Goal: Information Seeking & Learning: Learn about a topic

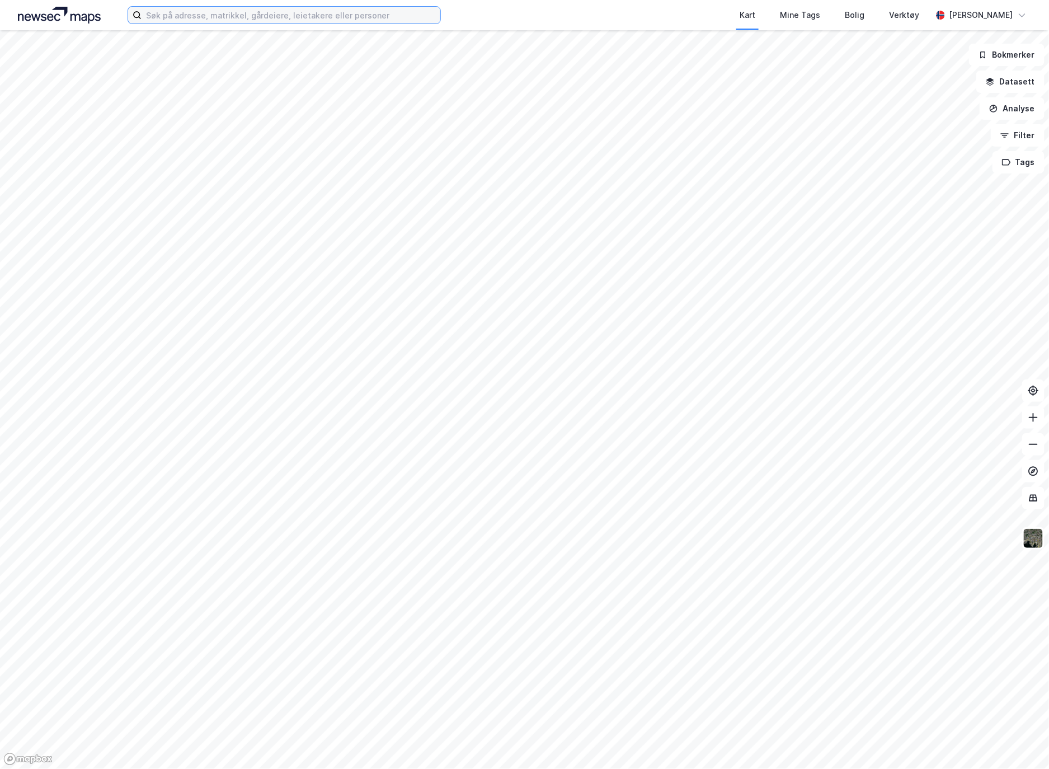
click at [311, 13] on input at bounding box center [291, 15] width 299 height 17
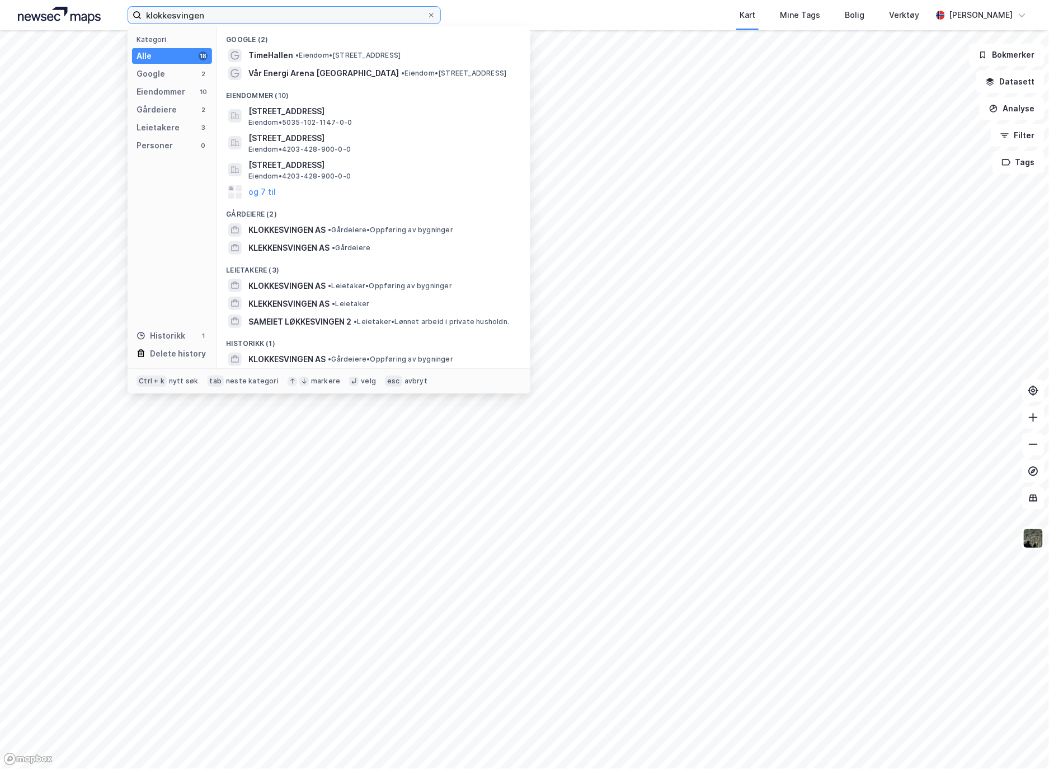
click at [310, 13] on input "klokkesvingen" at bounding box center [284, 15] width 285 height 17
type input "klokkesvingen as"
click at [319, 246] on span "KLEKKENSVINGEN AS" at bounding box center [288, 247] width 81 height 13
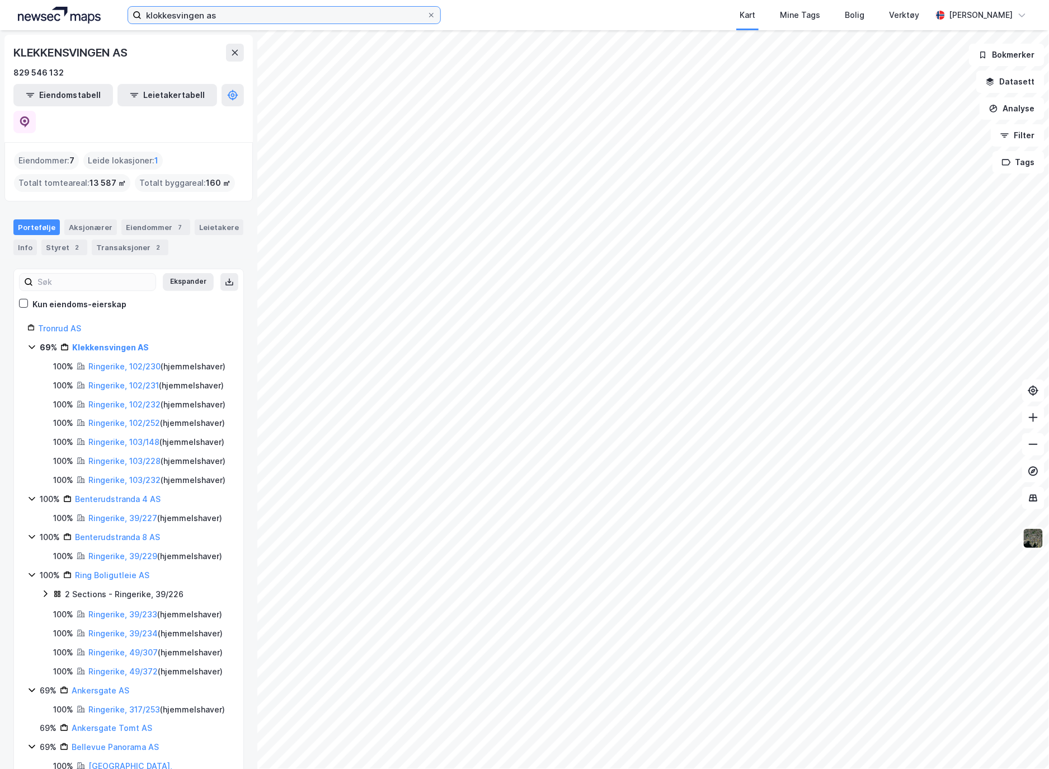
click at [227, 18] on input "klokkesvingen as" at bounding box center [284, 15] width 285 height 17
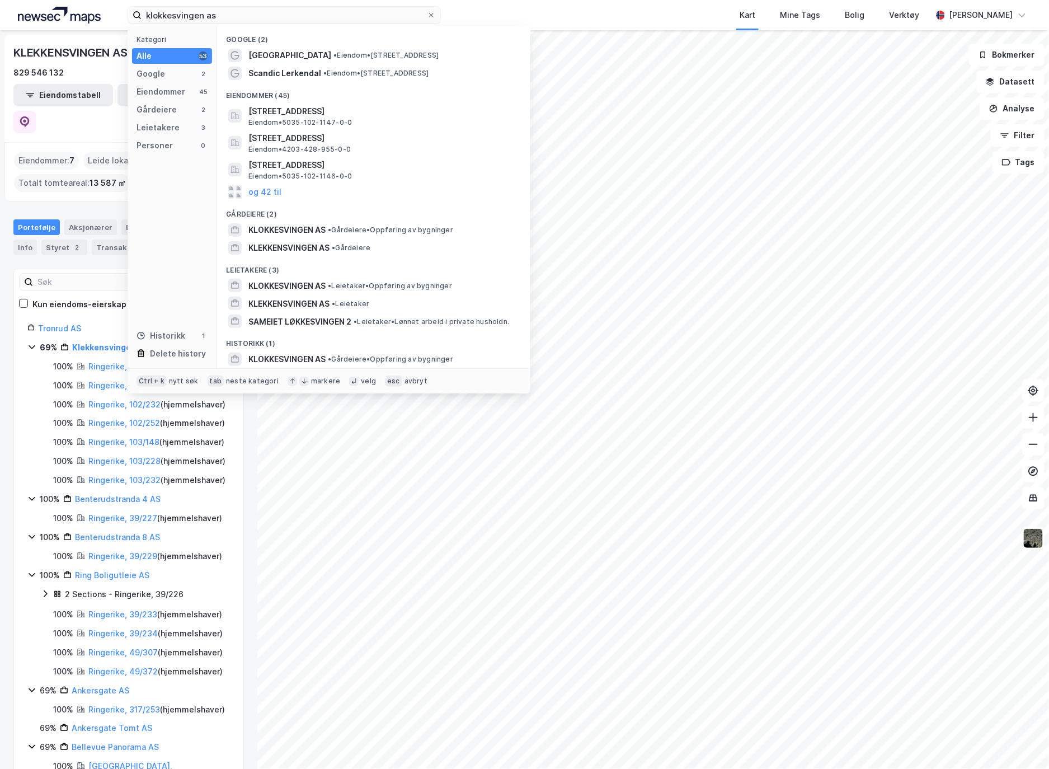
click at [309, 223] on span "KLOKKESVINGEN AS" at bounding box center [286, 229] width 77 height 13
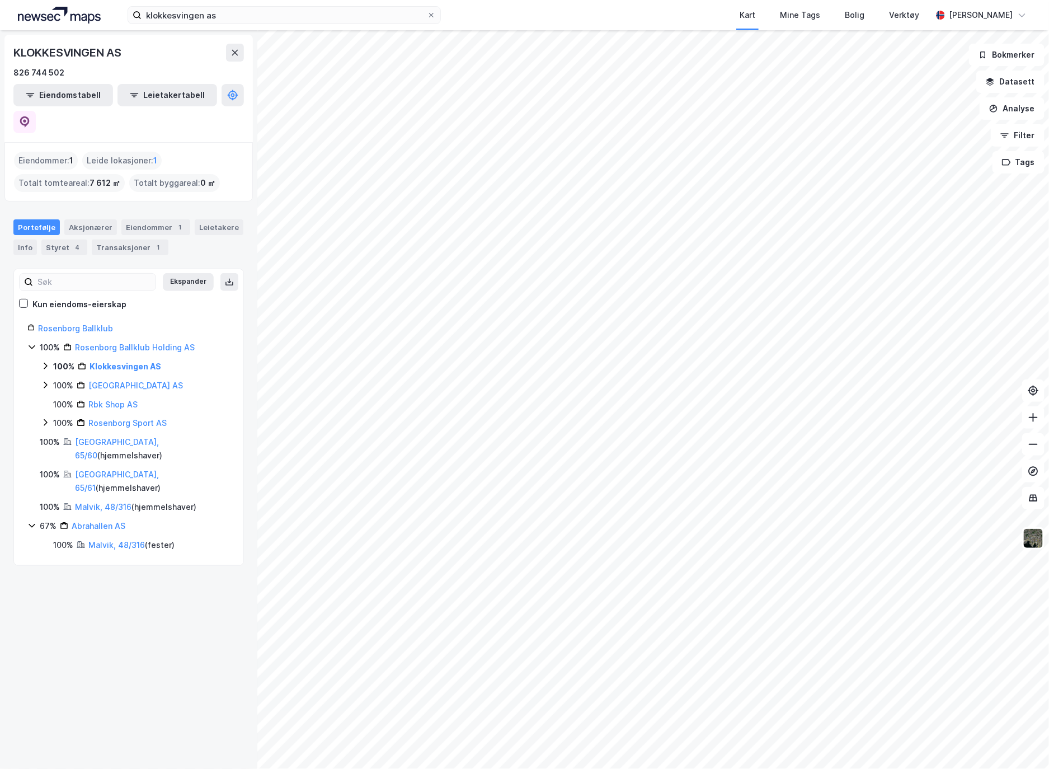
click at [31, 239] on div "Info" at bounding box center [24, 247] width 23 height 16
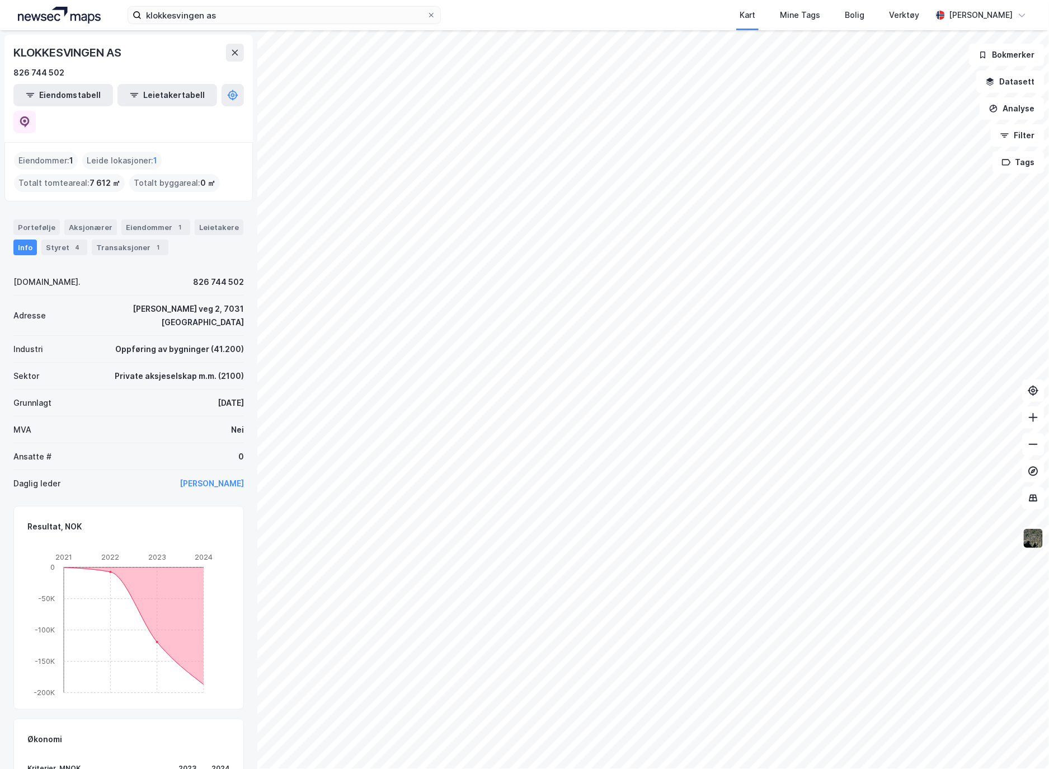
click at [31, 219] on div "Portefølje" at bounding box center [36, 227] width 46 height 16
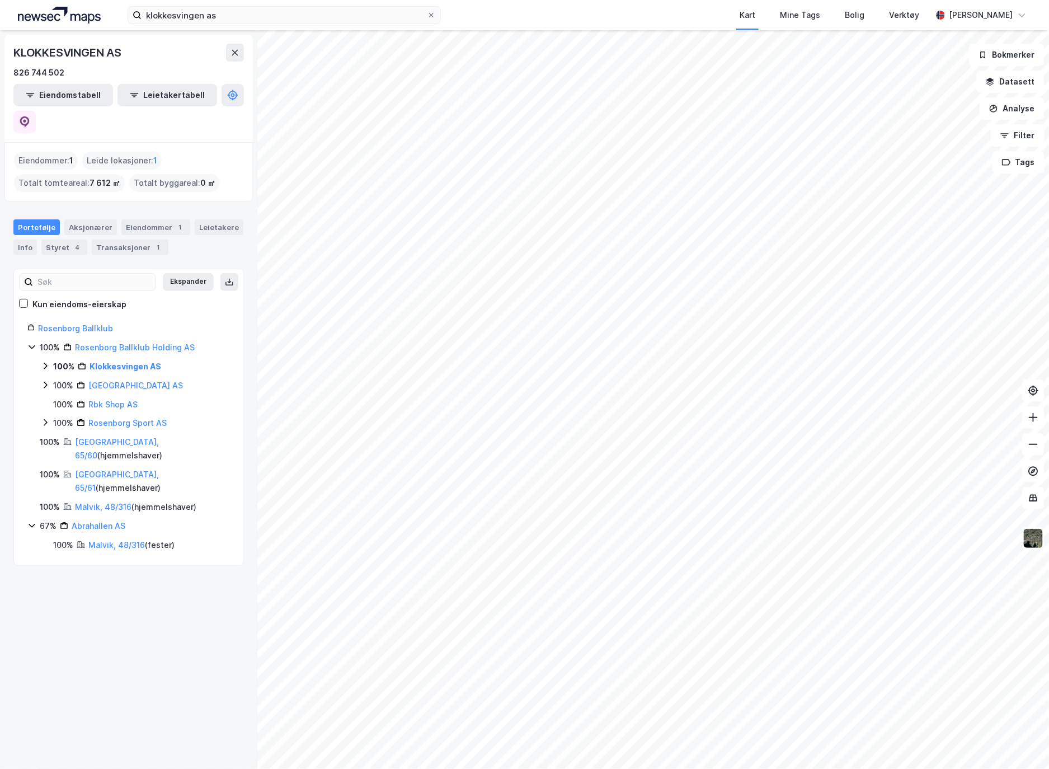
click at [152, 219] on div "Eiendommer 1" at bounding box center [155, 227] width 69 height 16
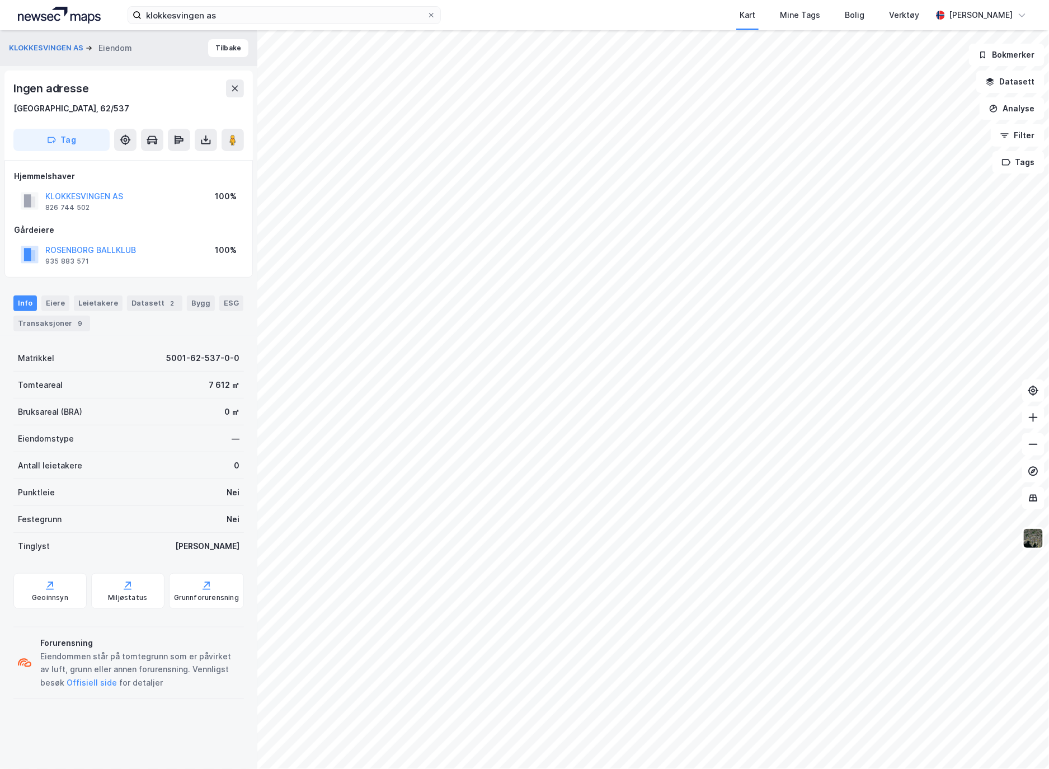
click at [199, 620] on div "Matrikkel 5001-62-537-0-0 Tomteareal 7 612 ㎡ Bruksareal (BRA) 0 ㎡ Eiendomstype …" at bounding box center [128, 524] width 231 height 359
click at [51, 327] on div "Transaksjoner 9" at bounding box center [51, 324] width 77 height 16
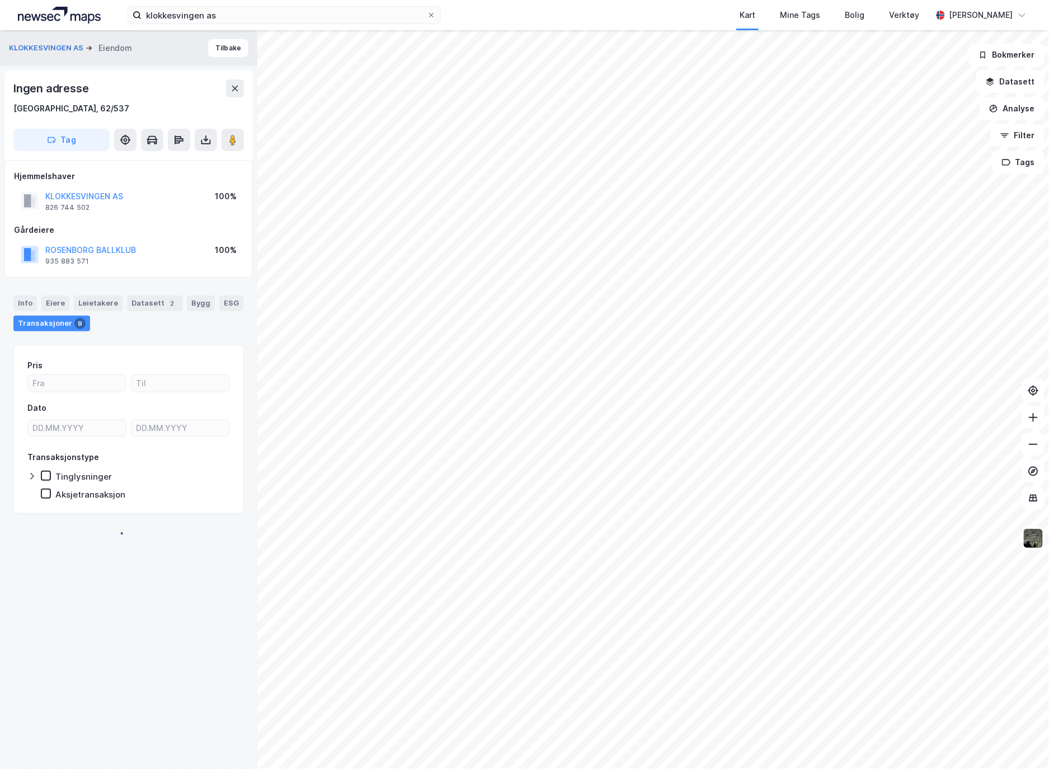
click at [52, 306] on div "Eiere" at bounding box center [55, 303] width 28 height 16
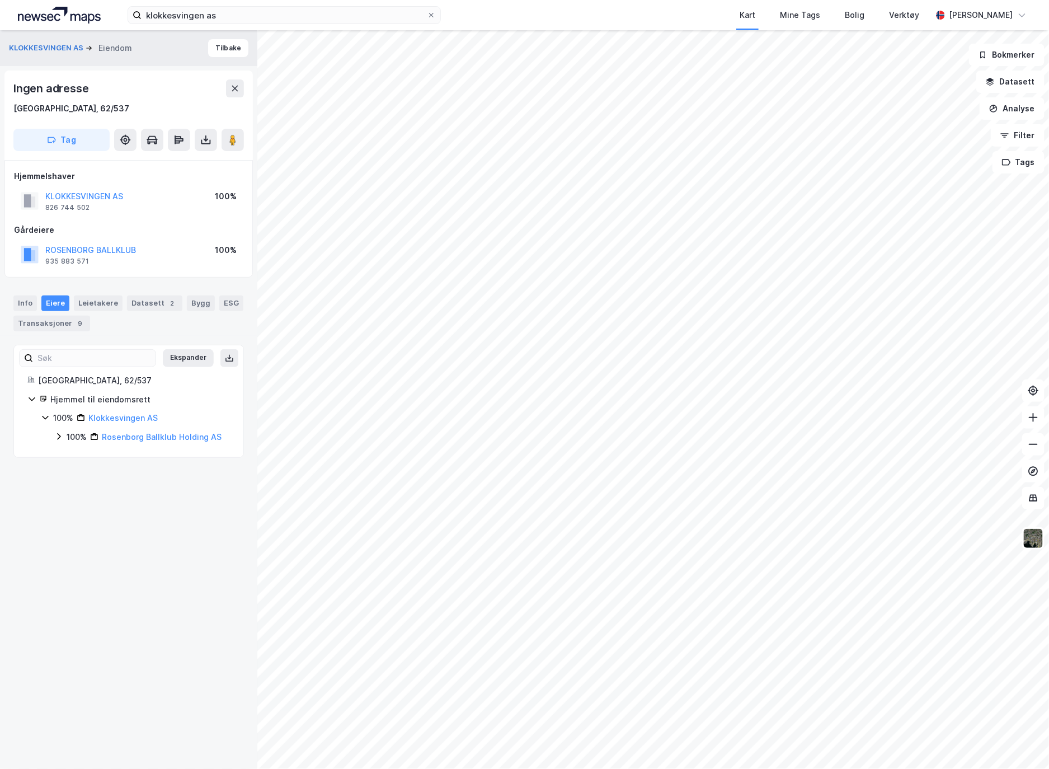
click at [26, 304] on div "Info" at bounding box center [24, 303] width 23 height 16
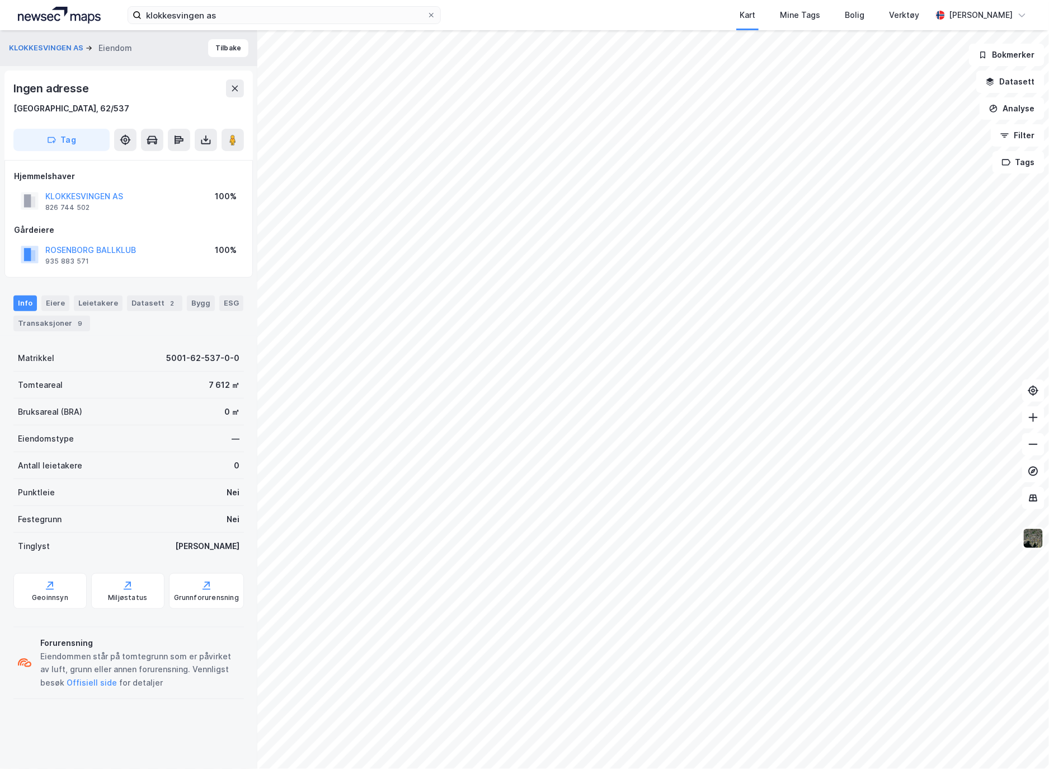
click at [0, 0] on button "Offisiell side" at bounding box center [0, 0] width 0 height 0
